Goal: Information Seeking & Learning: Check status

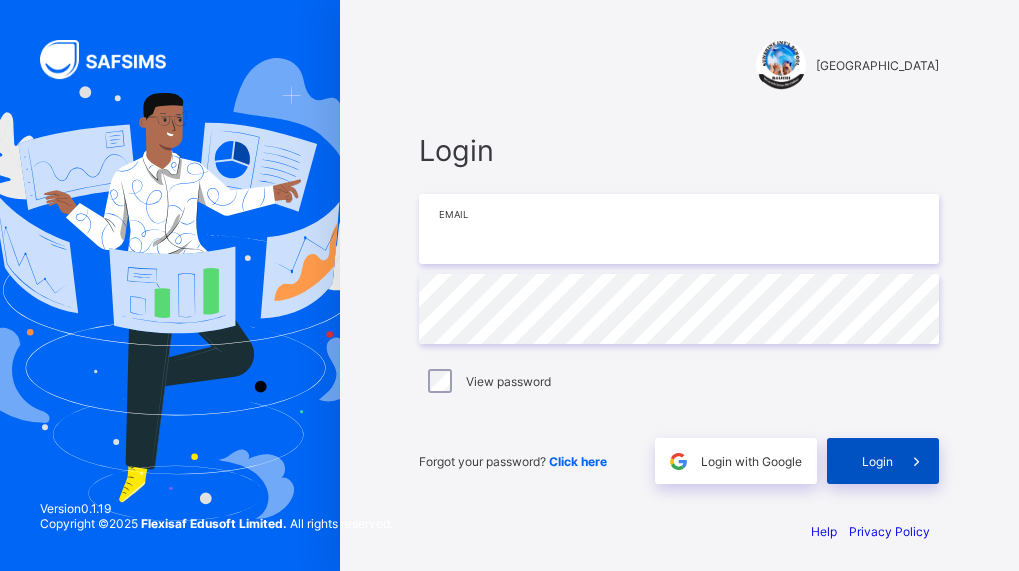
type input "**********"
click at [892, 458] on span "Login" at bounding box center [877, 461] width 31 height 15
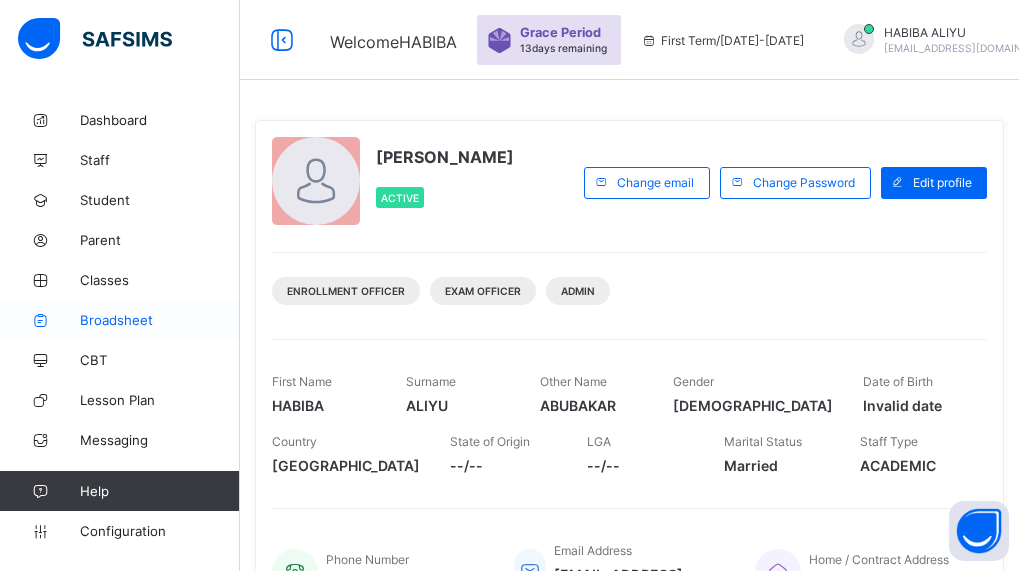
click at [116, 316] on span "Broadsheet" at bounding box center [160, 320] width 160 height 16
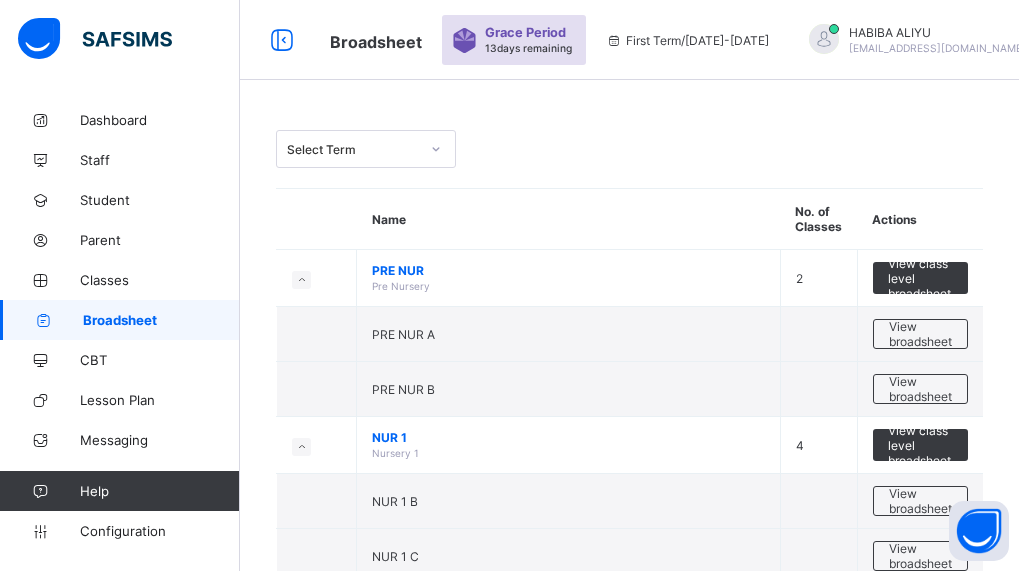
click at [431, 154] on icon at bounding box center [436, 149] width 12 height 20
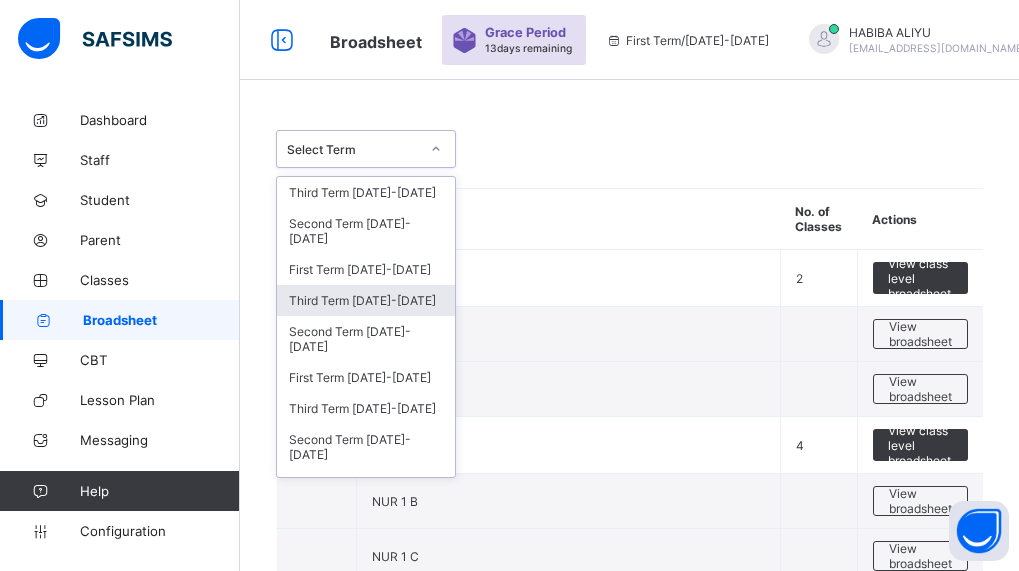
click at [392, 305] on div "Third Term [DATE]-[DATE]" at bounding box center [366, 300] width 178 height 31
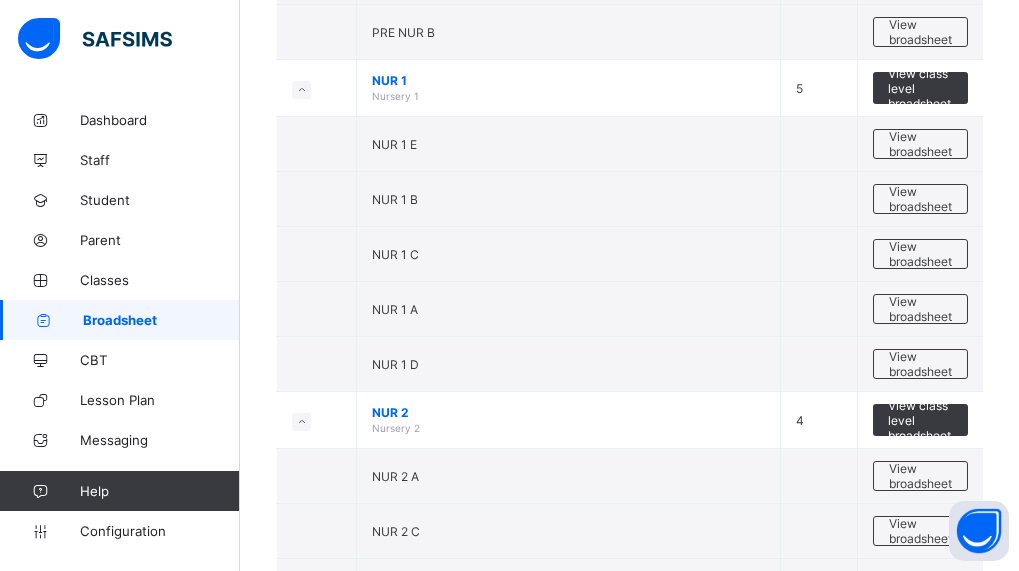
scroll to position [499, 0]
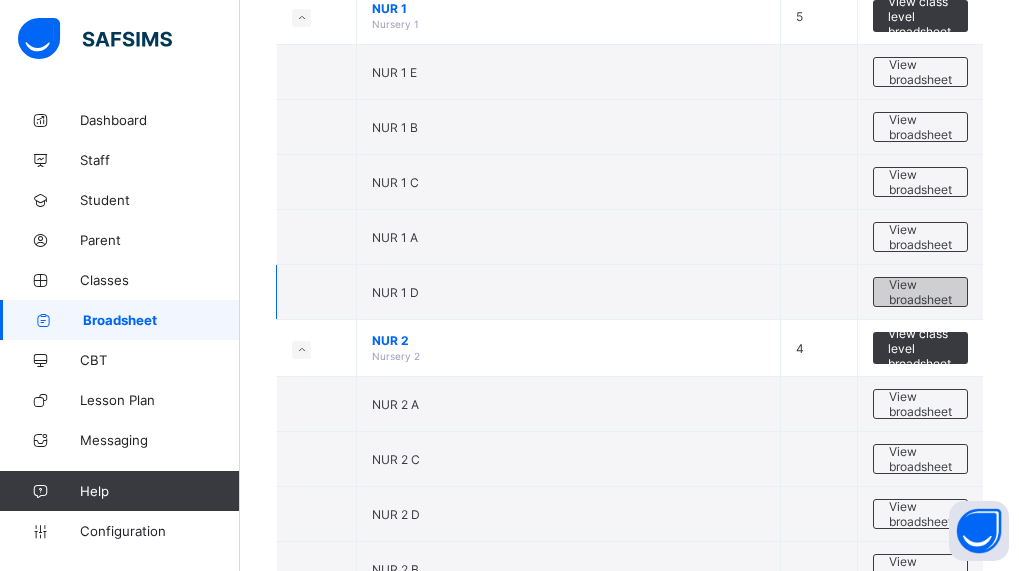
click at [900, 287] on span "View broadsheet" at bounding box center [920, 292] width 63 height 30
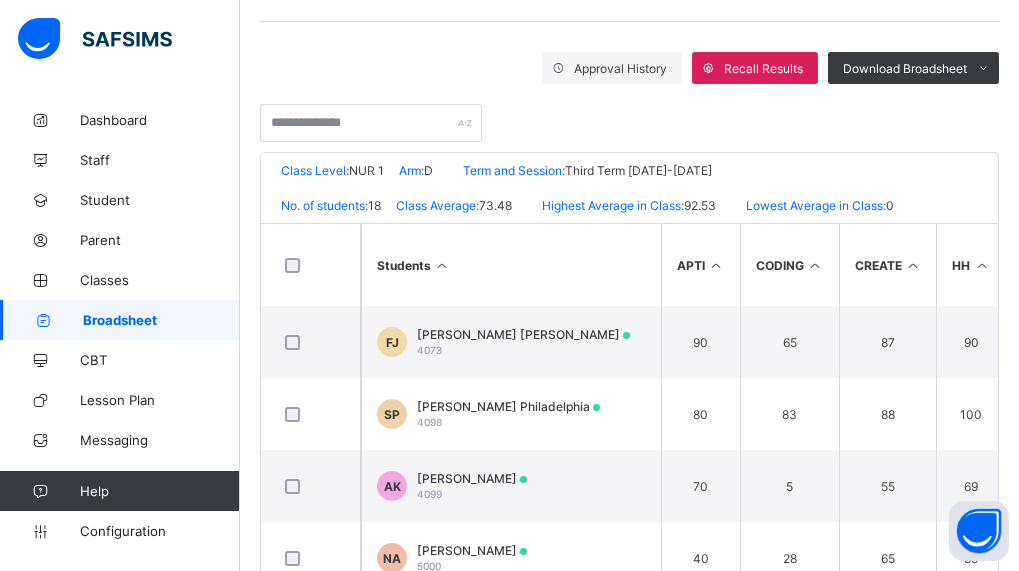
scroll to position [319, 0]
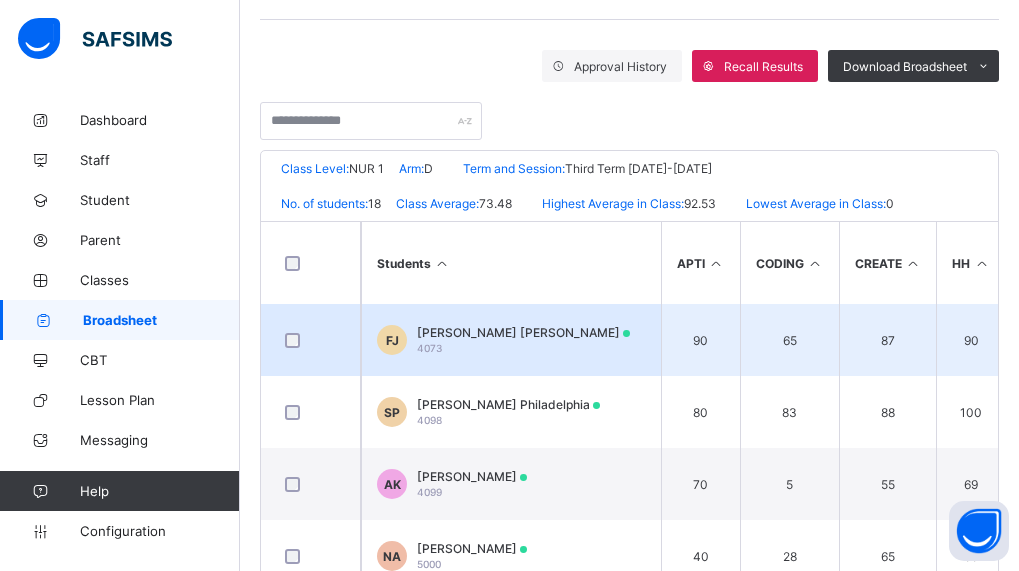
click at [516, 338] on span "[PERSON_NAME] [PERSON_NAME]" at bounding box center [523, 332] width 213 height 15
click at [0, 0] on div "Position /undefined Final Grade Total Score Final Average No. of Subjects No. i…" at bounding box center [0, 0] width 0 height 0
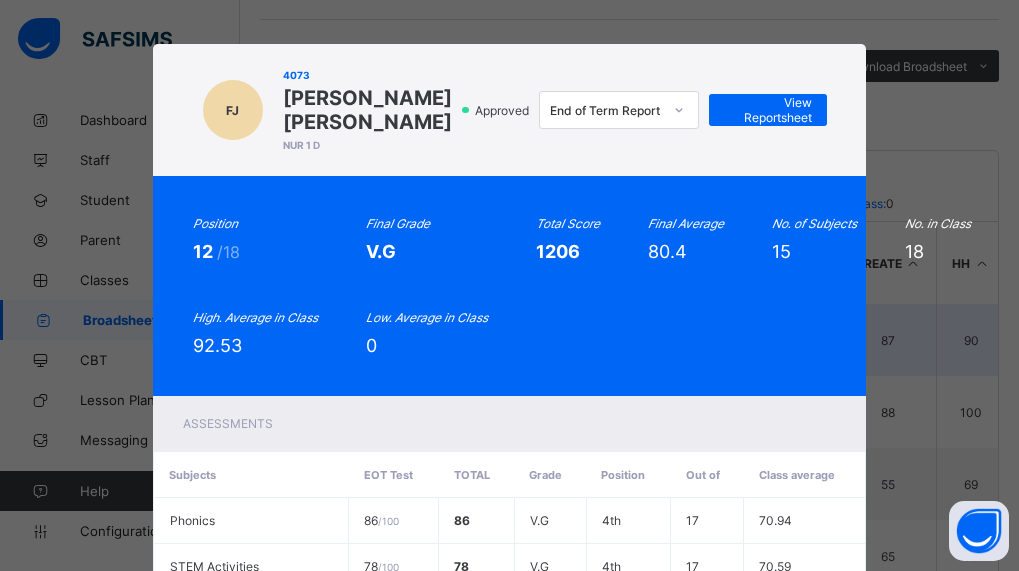
scroll to position [0, 0]
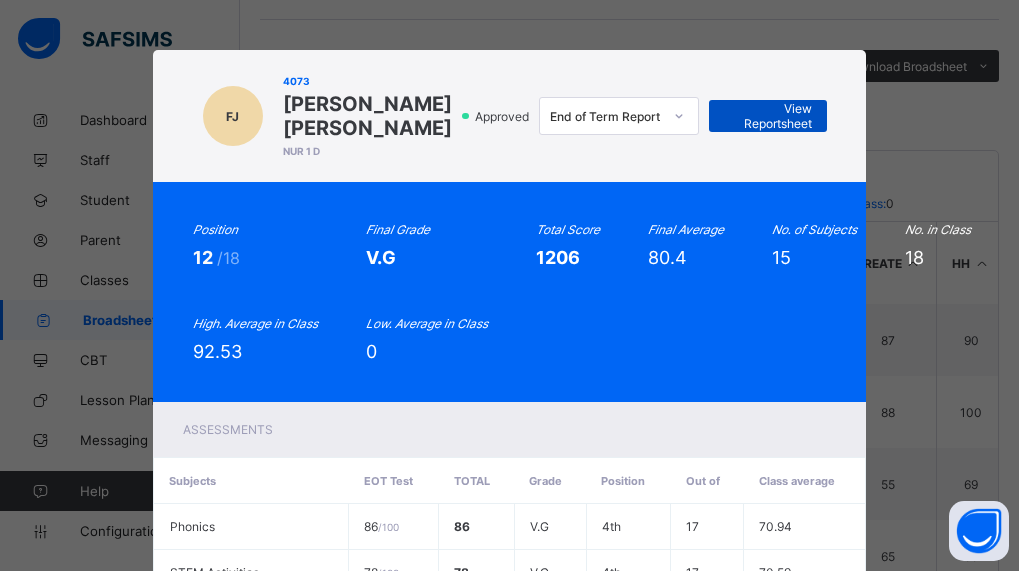
click at [775, 111] on span "View Reportsheet" at bounding box center [768, 116] width 88 height 30
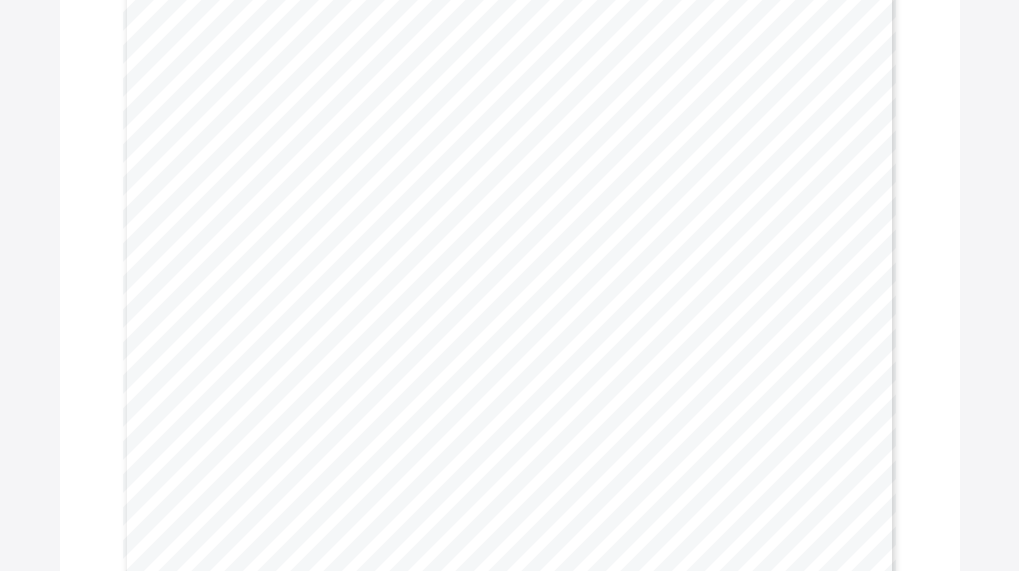
scroll to position [272, 0]
click at [745, 435] on div "[DATE] [GEOGRAPHIC_DATA] [STREET_ADDRESS] state. Email: [EMAIL_ADDRESS][DOMAIN_…" at bounding box center [510, 457] width 774 height 1094
